Goal: Task Accomplishment & Management: Use online tool/utility

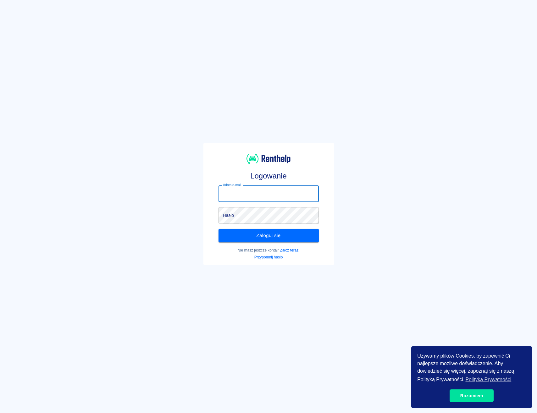
click at [288, 194] on input "Adres e-mail" at bounding box center [269, 193] width 100 height 17
click at [291, 192] on input "Adres e-mail" at bounding box center [269, 193] width 100 height 17
type input "j"
type input "[EMAIL_ADDRESS][DOMAIN_NAME]"
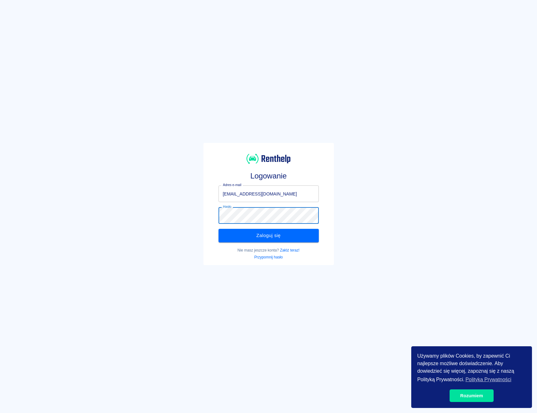
click button "Zaloguj się" at bounding box center [269, 235] width 100 height 13
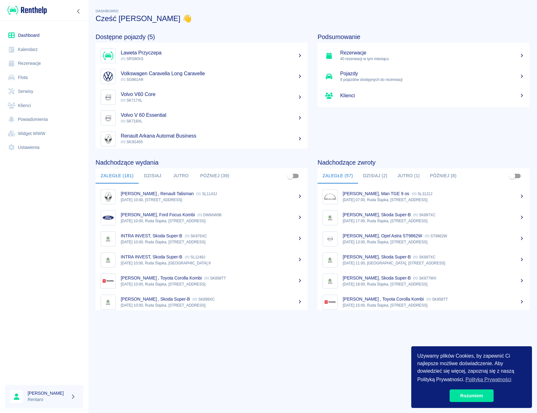
click at [50, 82] on link "Flota" at bounding box center [44, 77] width 78 height 14
